Goal: Transaction & Acquisition: Purchase product/service

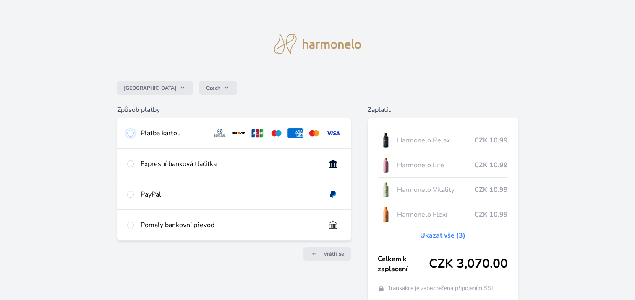
click at [129, 133] on input "radio" at bounding box center [130, 133] width 7 height 7
radio input "true"
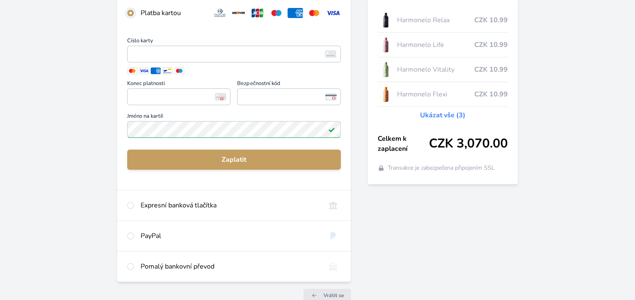
scroll to position [40, 0]
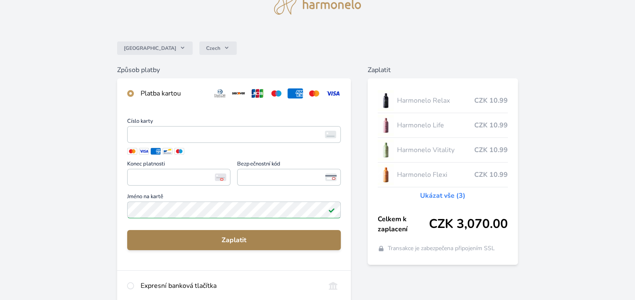
click at [203, 240] on span "Zaplatit" at bounding box center [234, 240] width 200 height 10
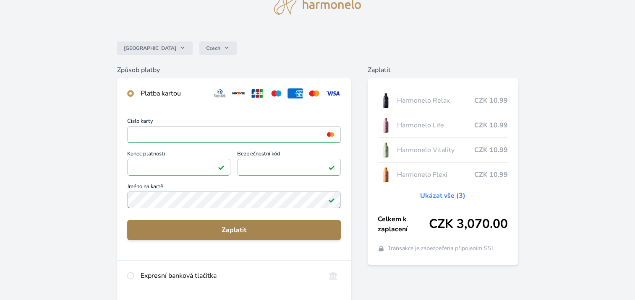
click at [235, 236] on button "Zaplatit" at bounding box center [233, 230] width 213 height 20
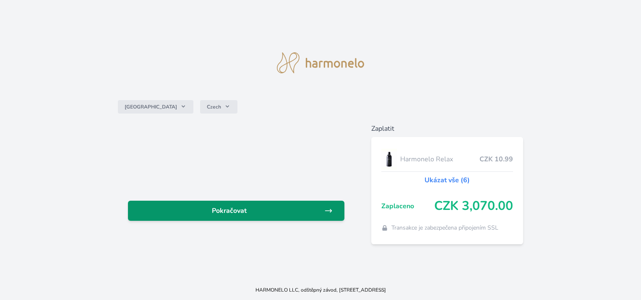
click at [240, 213] on span "Pokračovat" at bounding box center [229, 211] width 189 height 10
